Goal: Transaction & Acquisition: Subscribe to service/newsletter

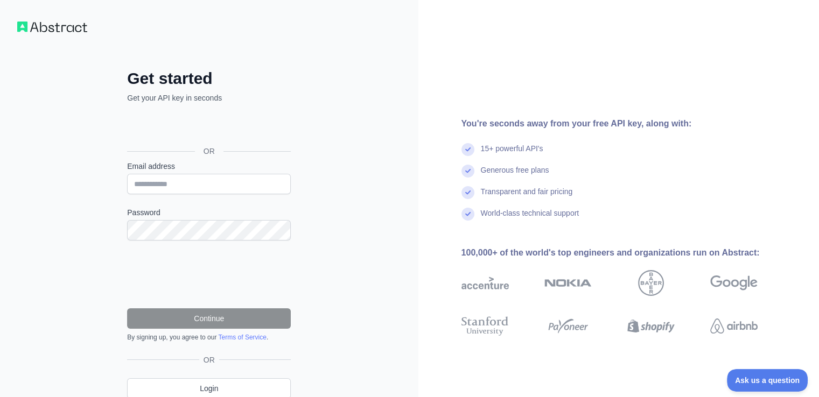
click at [198, 194] on form "Email address Password Continue By signing up, you agree to our Terms of Servic…" at bounding box center [209, 251] width 164 height 181
click at [201, 188] on input "Email address" at bounding box center [209, 184] width 164 height 20
click at [312, 184] on div "Get started Get your API key in seconds OR Email address Password Continue By s…" at bounding box center [209, 221] width 418 height 442
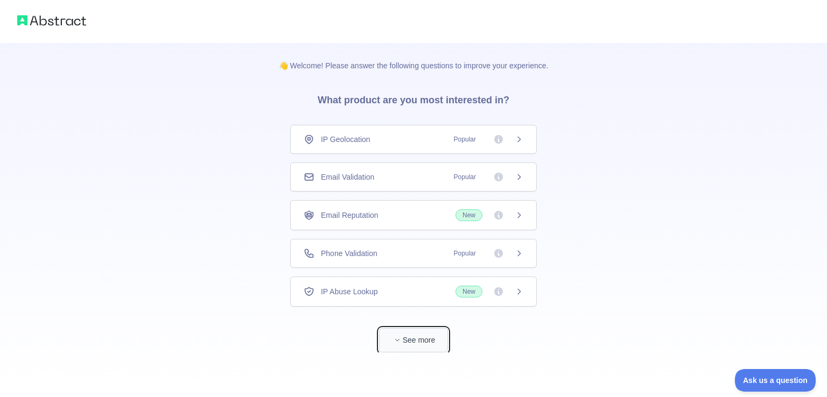
click at [402, 335] on span "button" at bounding box center [397, 340] width 11 height 11
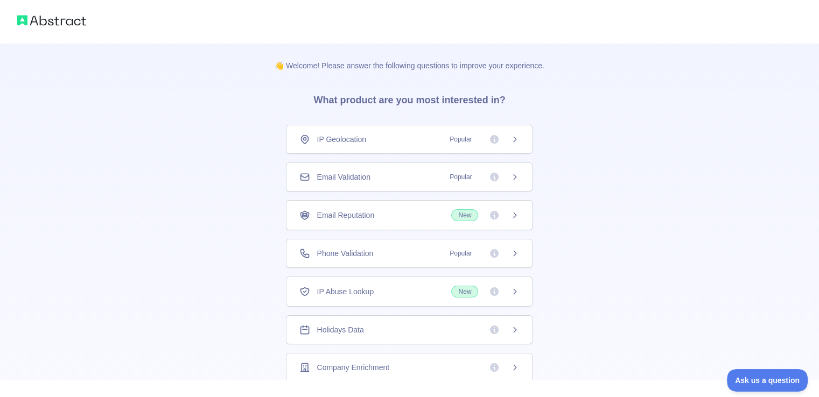
scroll to position [38, 0]
click at [517, 177] on div "Email Reputation New" at bounding box center [409, 177] width 247 height 30
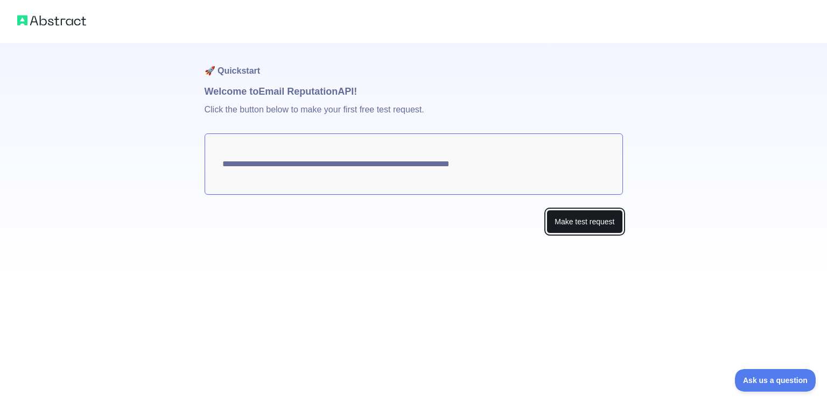
click at [602, 224] on button "Make test request" at bounding box center [584, 222] width 76 height 24
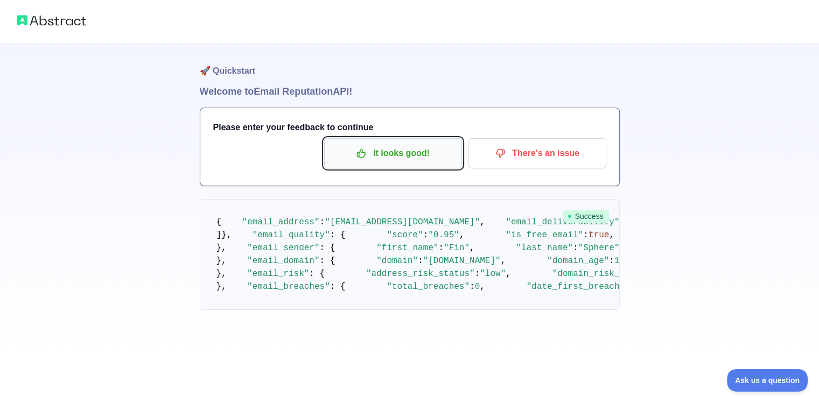
click at [409, 157] on p "It looks good!" at bounding box center [393, 153] width 122 height 18
